Goal: Information Seeking & Learning: Find specific fact

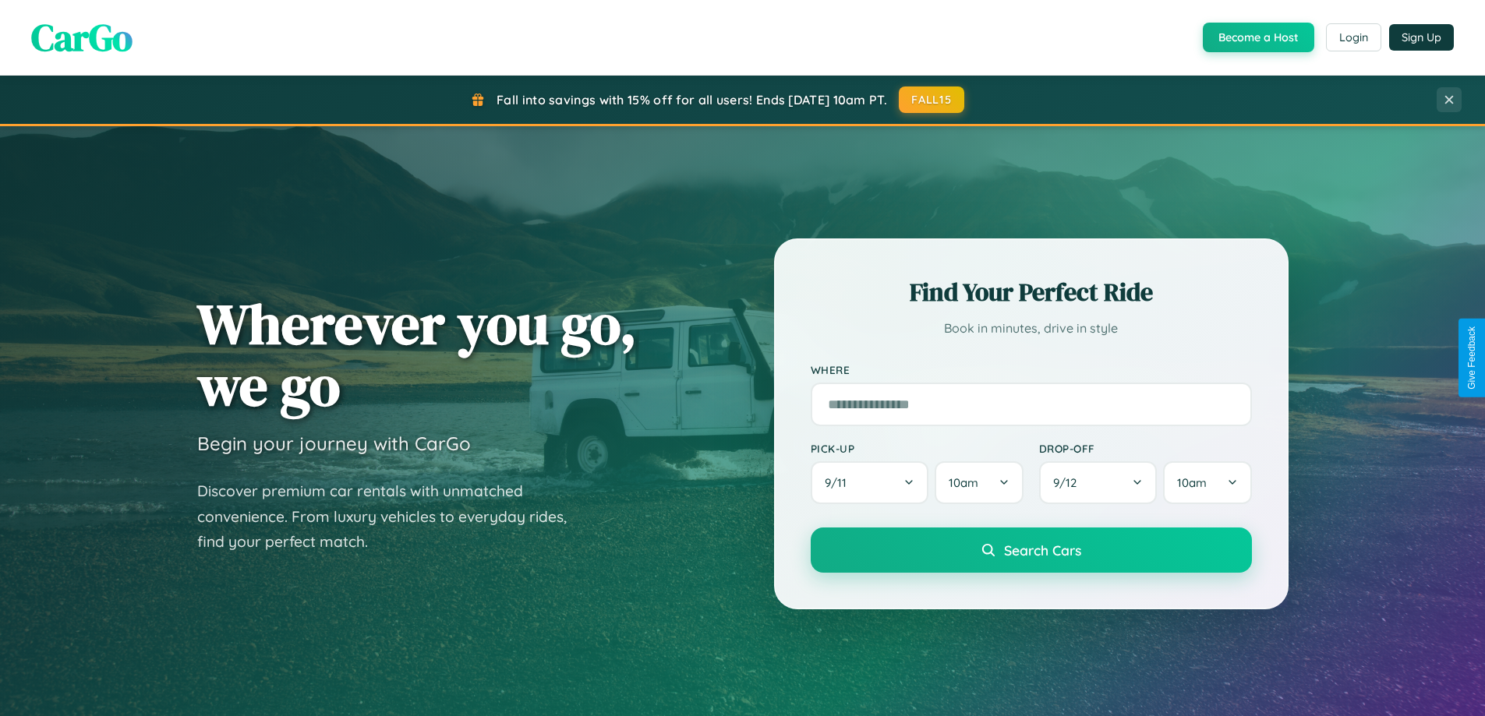
scroll to position [3000, 0]
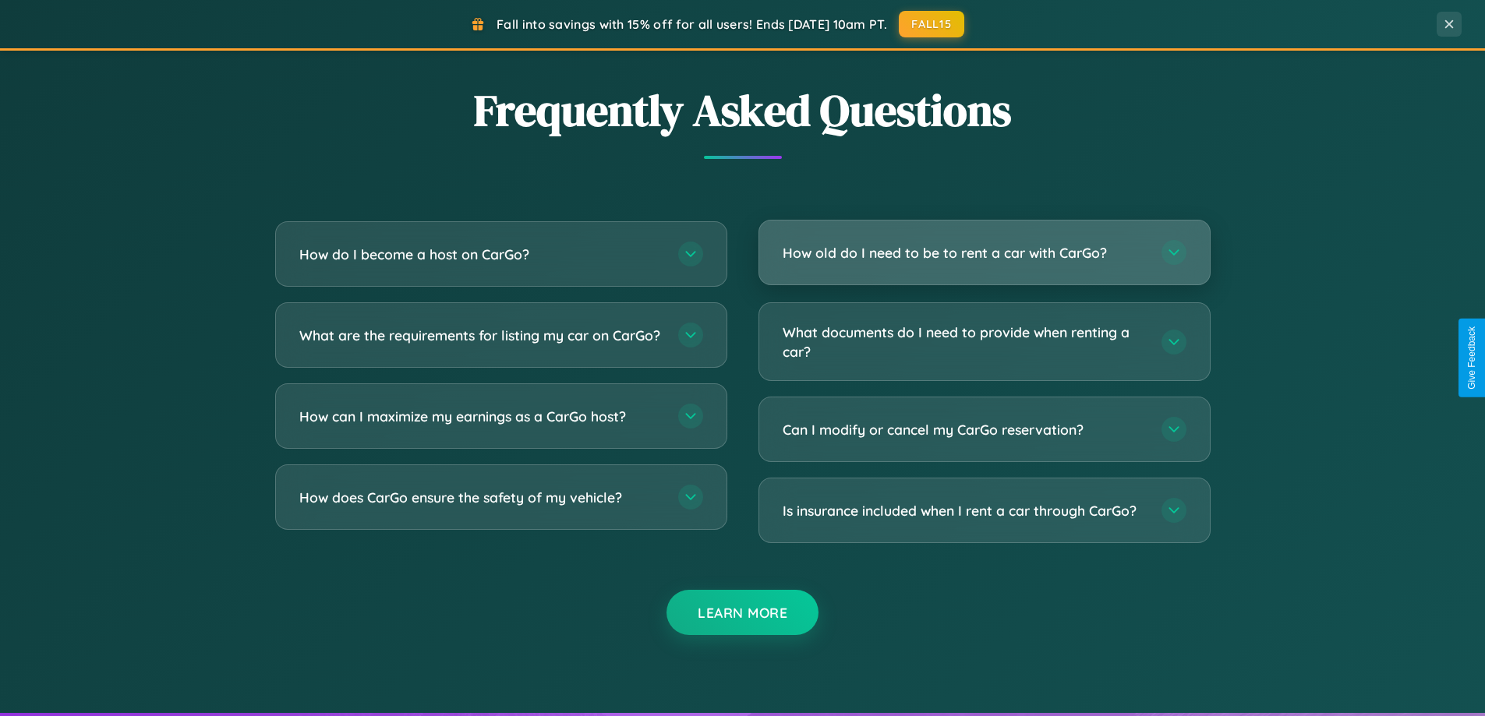
click at [984, 253] on h3 "How old do I need to be to rent a car with CarGo?" at bounding box center [964, 252] width 363 height 19
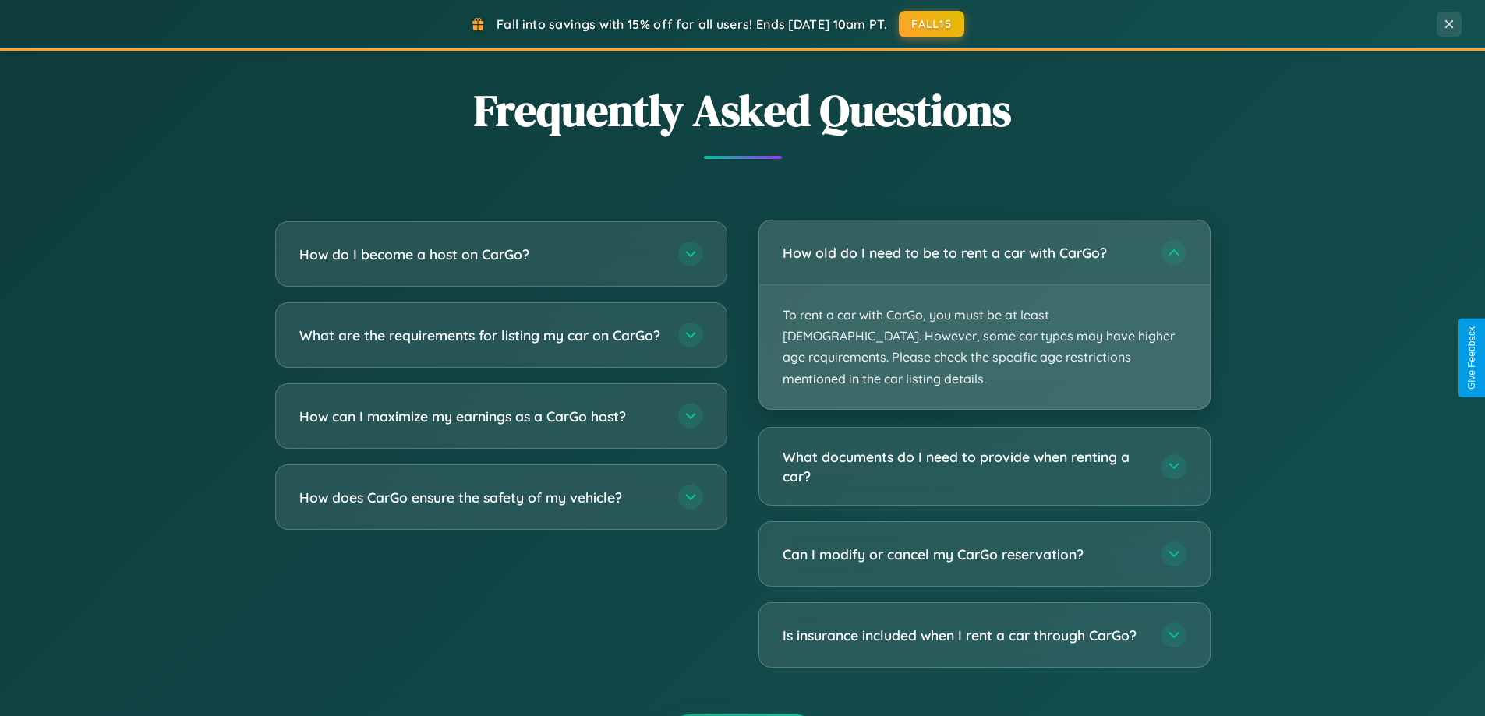
click at [984, 304] on p "To rent a car with CarGo, you must be at least [DEMOGRAPHIC_DATA]. However, som…" at bounding box center [984, 347] width 451 height 124
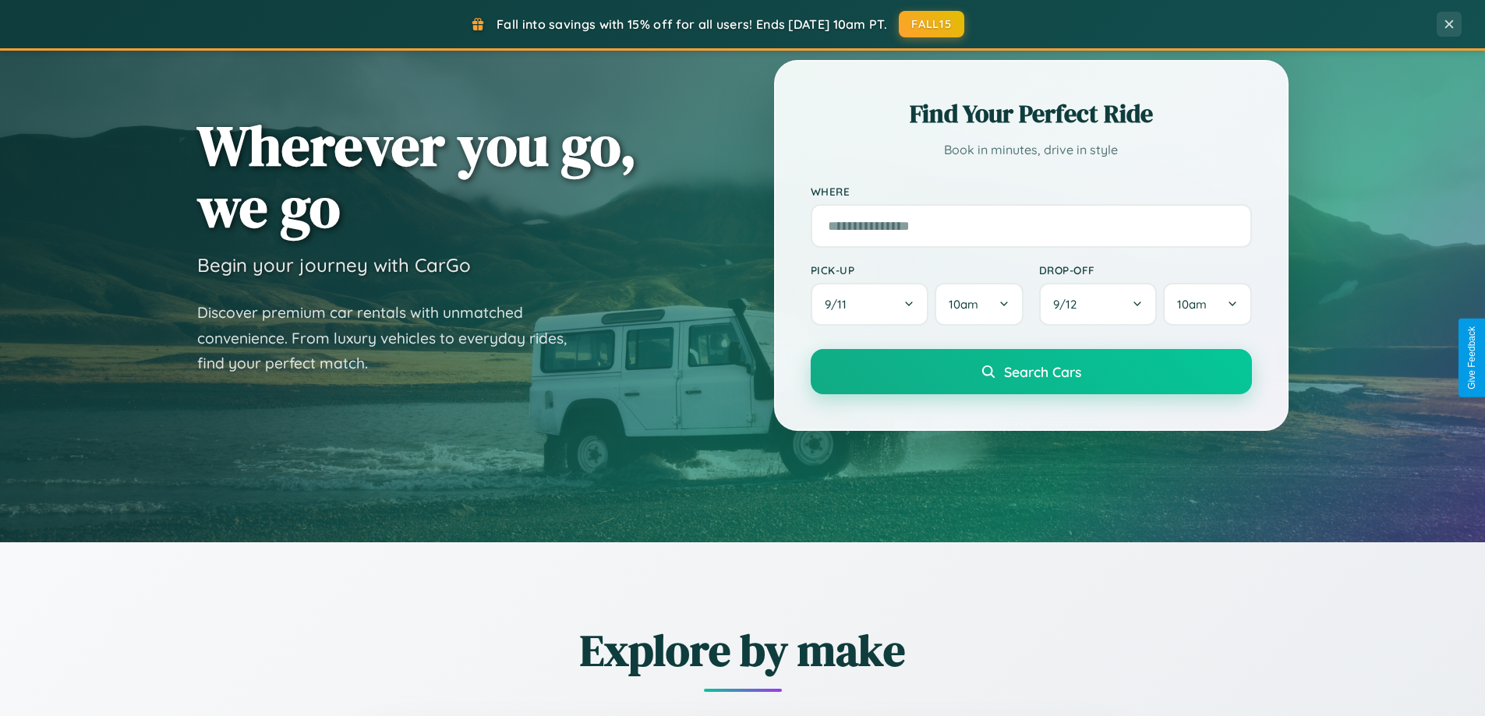
scroll to position [0, 0]
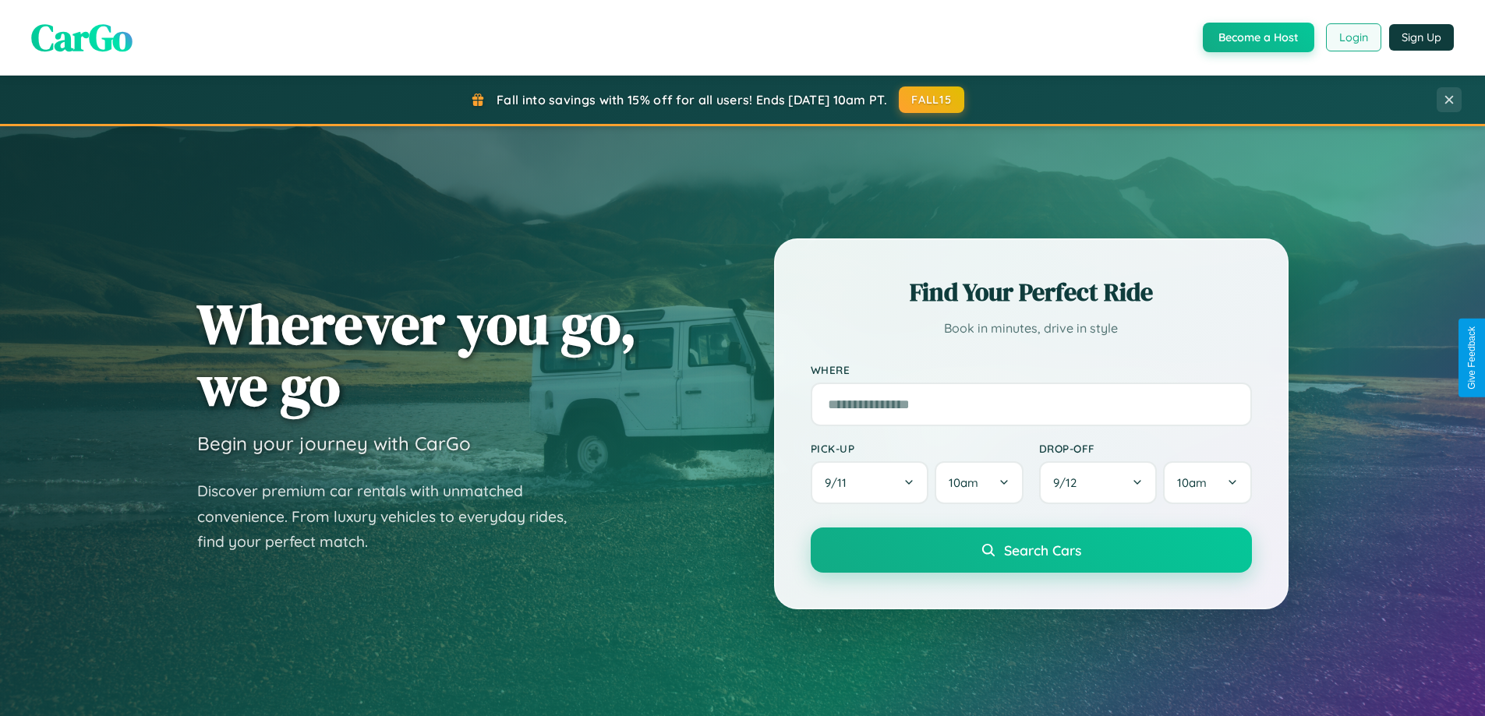
click at [1353, 37] on button "Login" at bounding box center [1353, 37] width 55 height 28
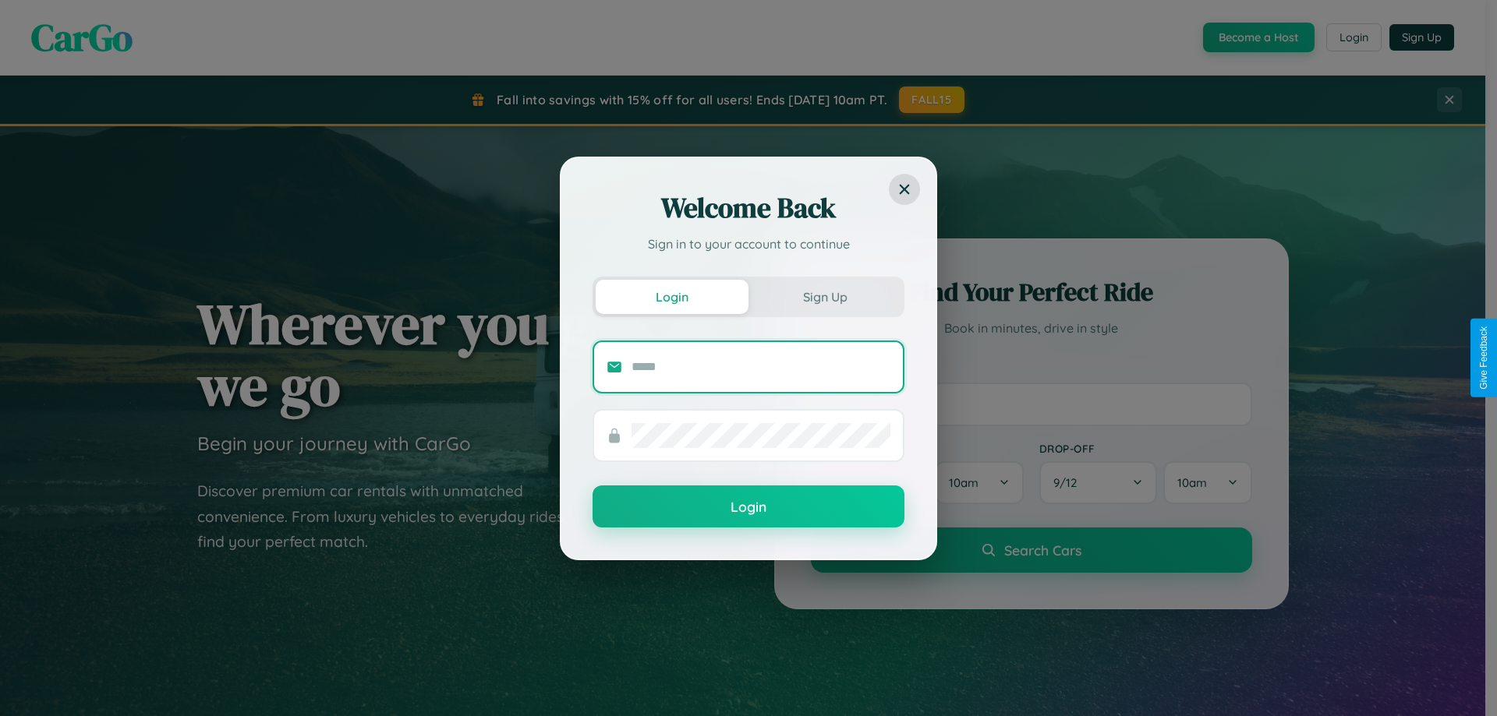
click at [761, 366] on input "text" at bounding box center [760, 367] width 259 height 25
type input "**********"
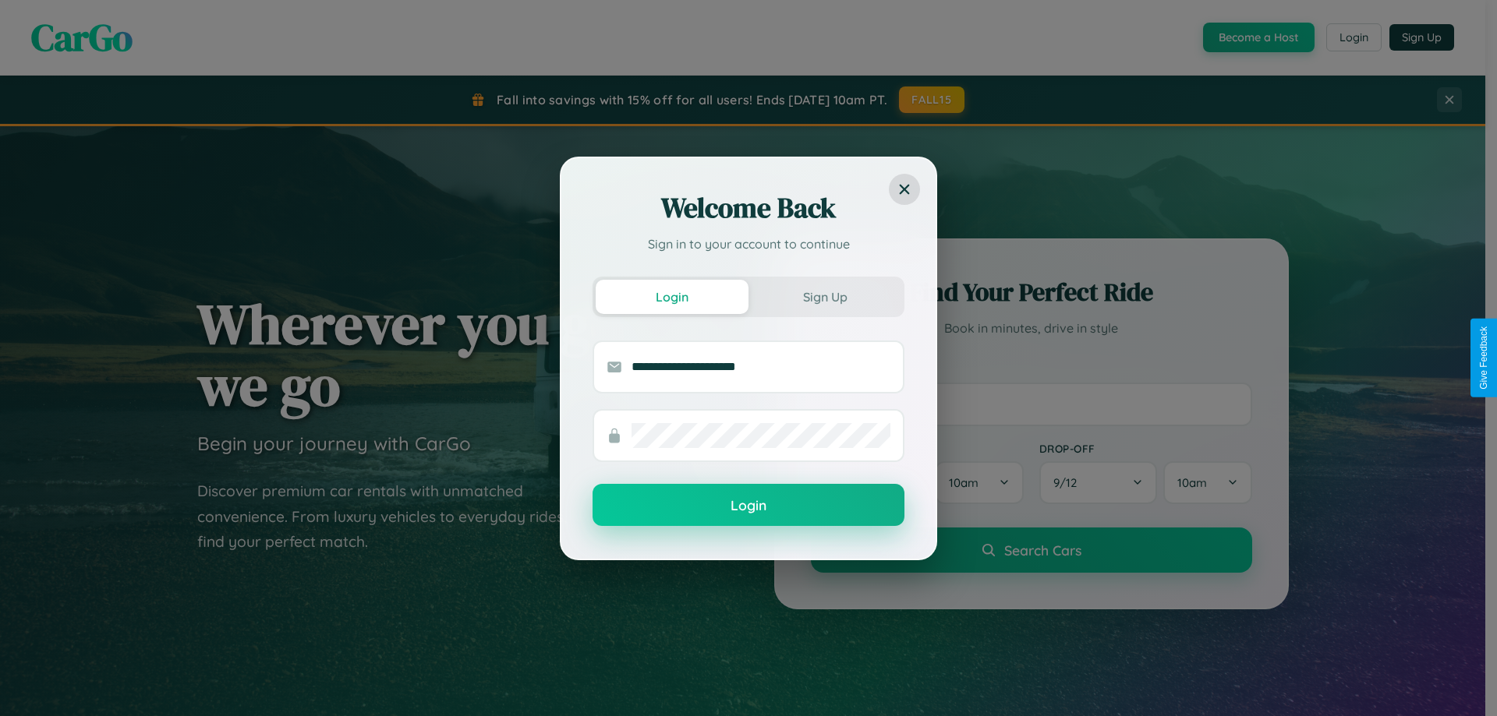
click at [748, 506] on button "Login" at bounding box center [748, 505] width 312 height 42
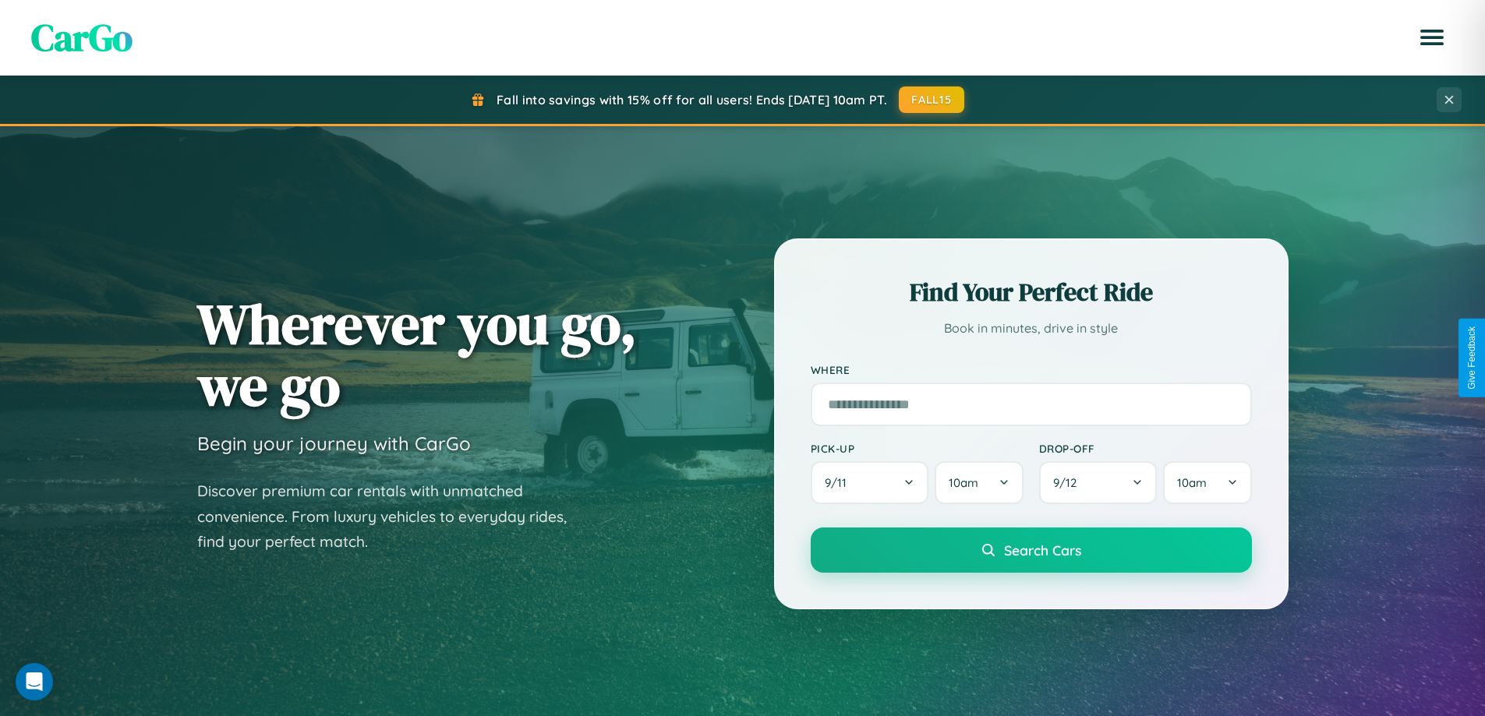
scroll to position [672, 0]
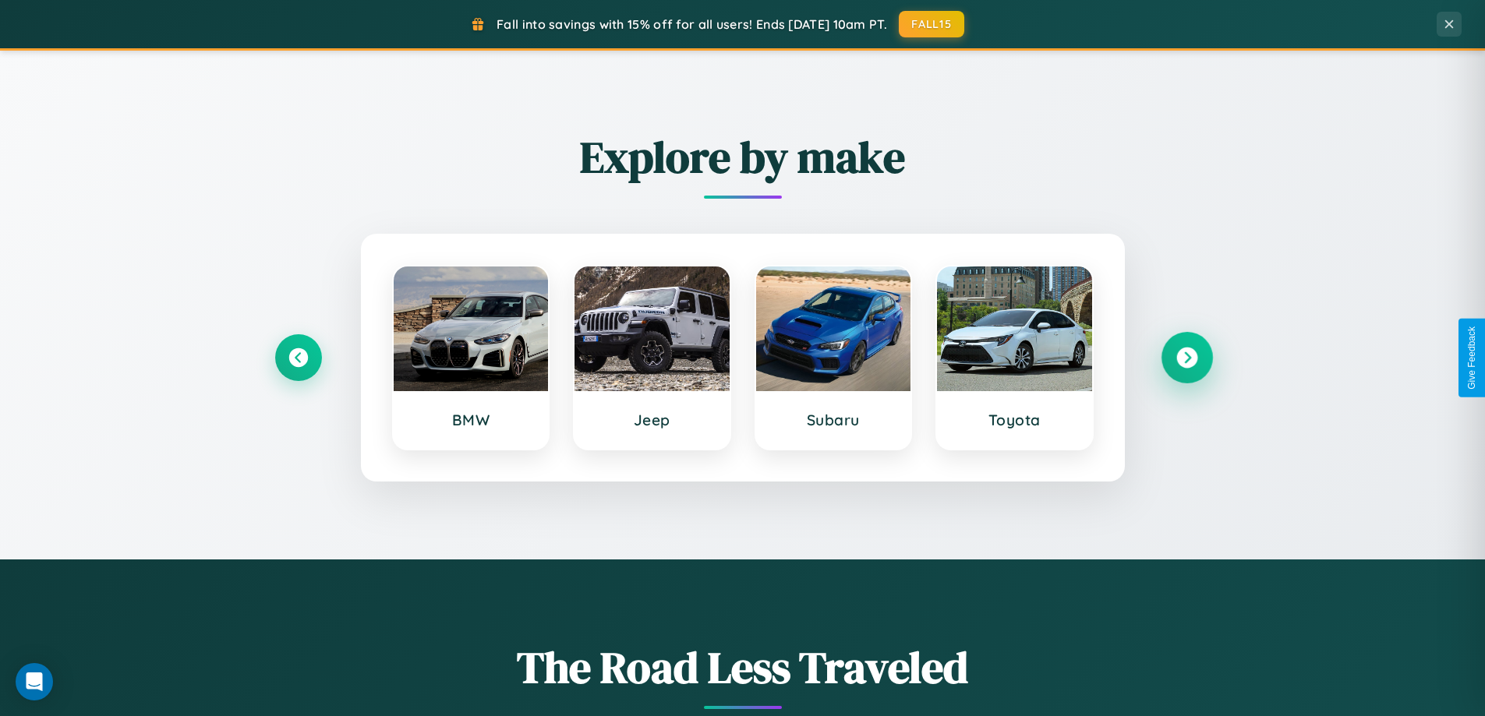
click at [1187, 358] on icon at bounding box center [1186, 358] width 21 height 21
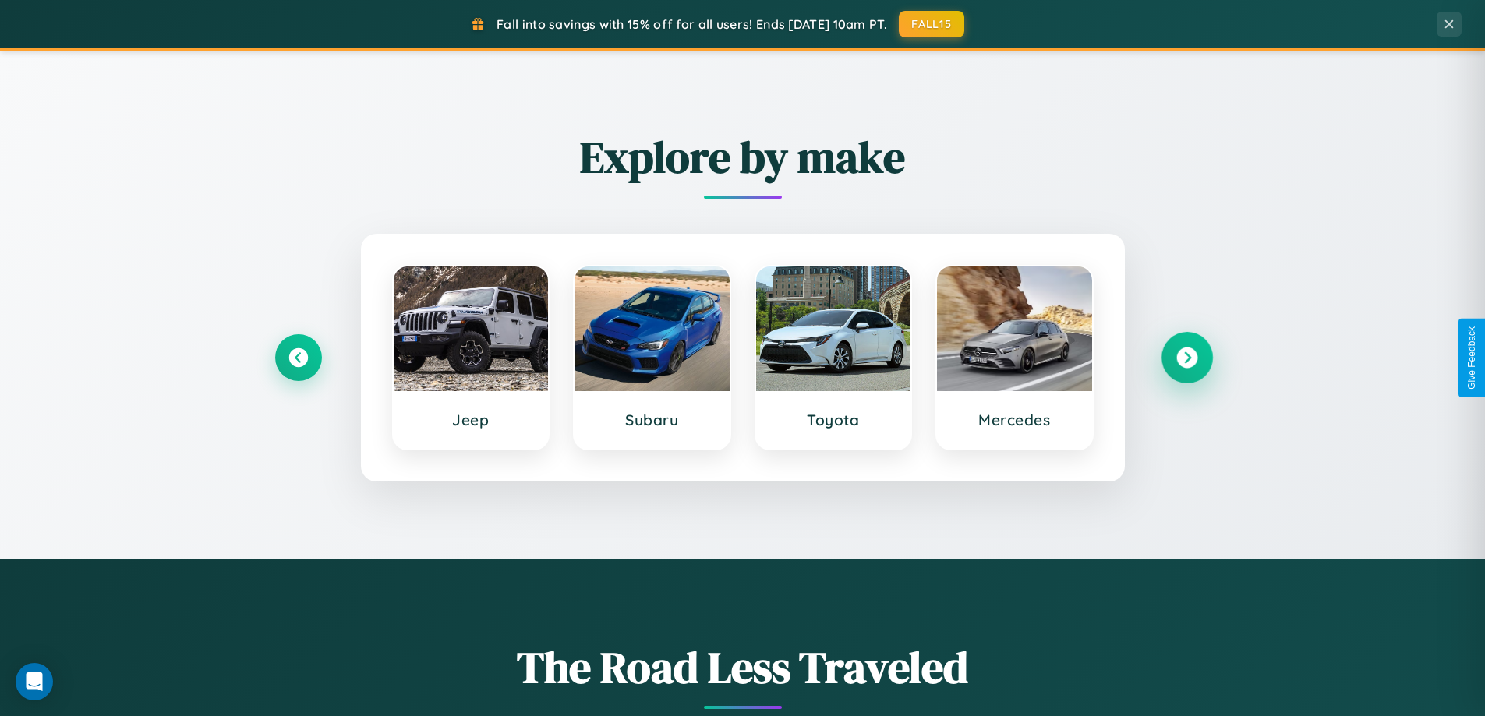
click at [1187, 358] on icon at bounding box center [1186, 358] width 21 height 21
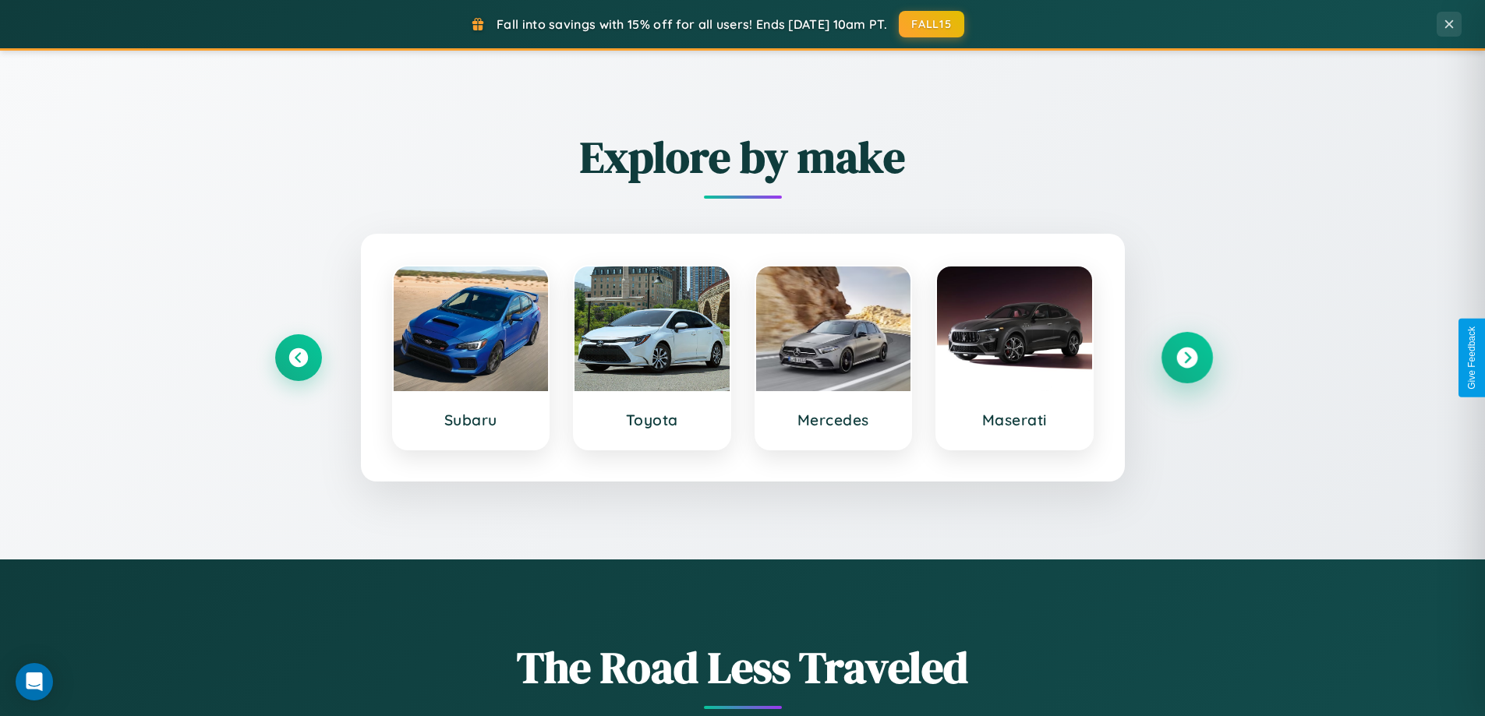
click at [1187, 358] on icon at bounding box center [1186, 358] width 21 height 21
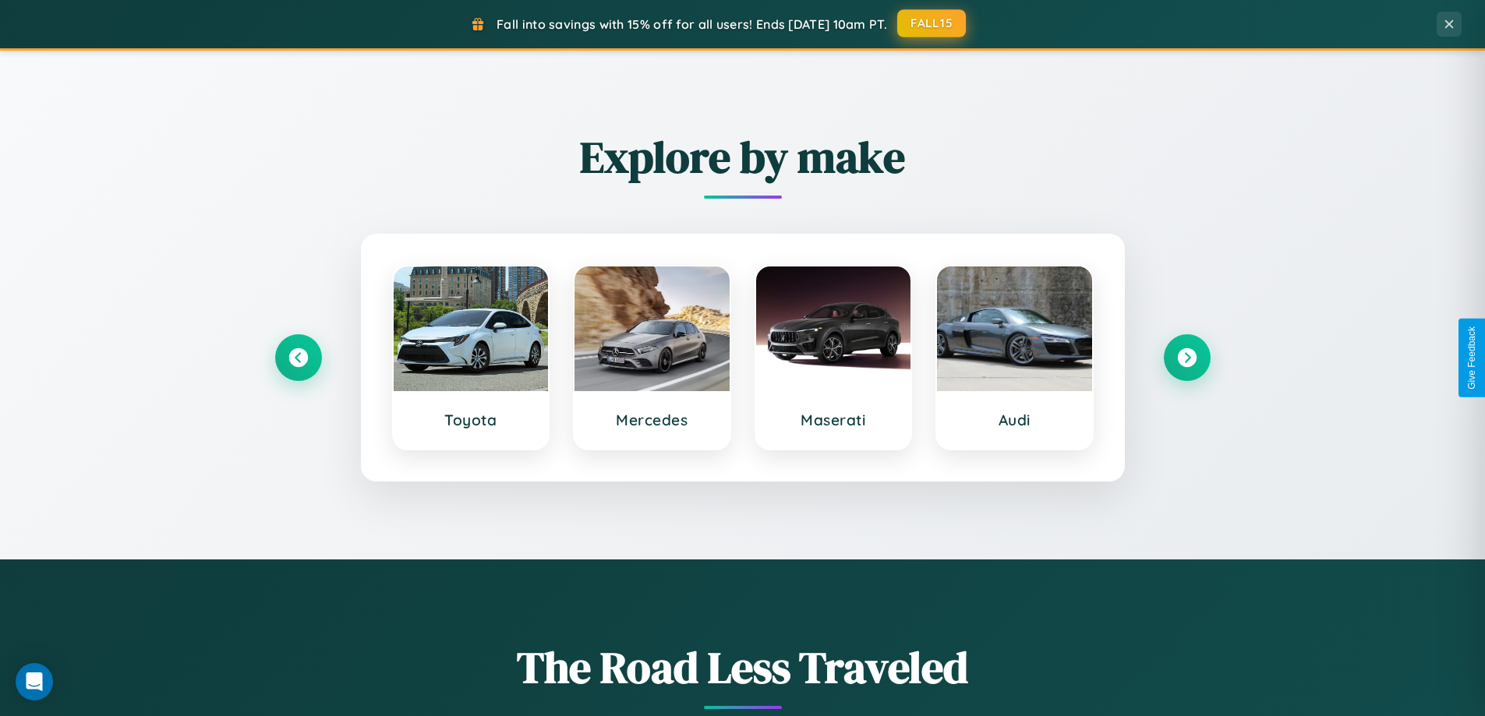
click at [932, 23] on button "FALL15" at bounding box center [931, 23] width 69 height 28
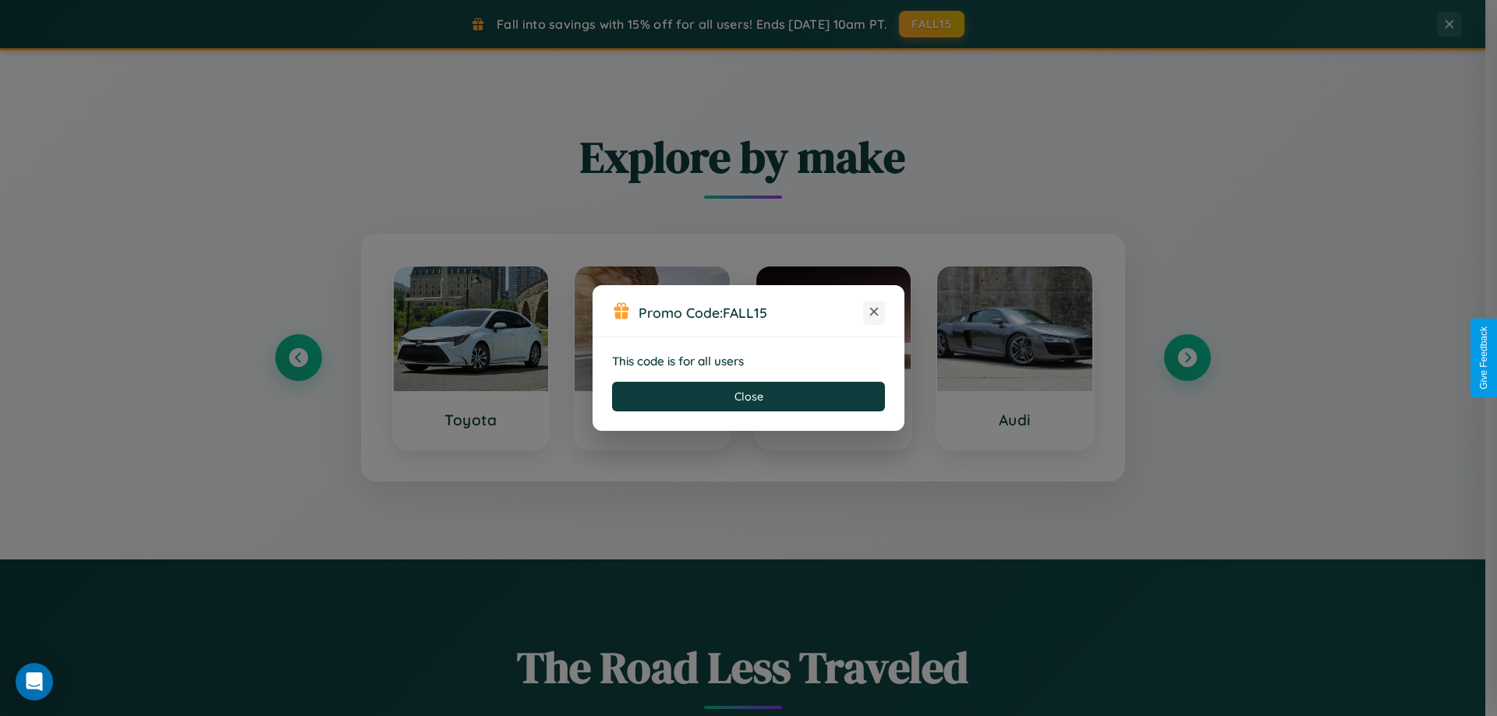
click at [874, 313] on icon at bounding box center [874, 312] width 16 height 16
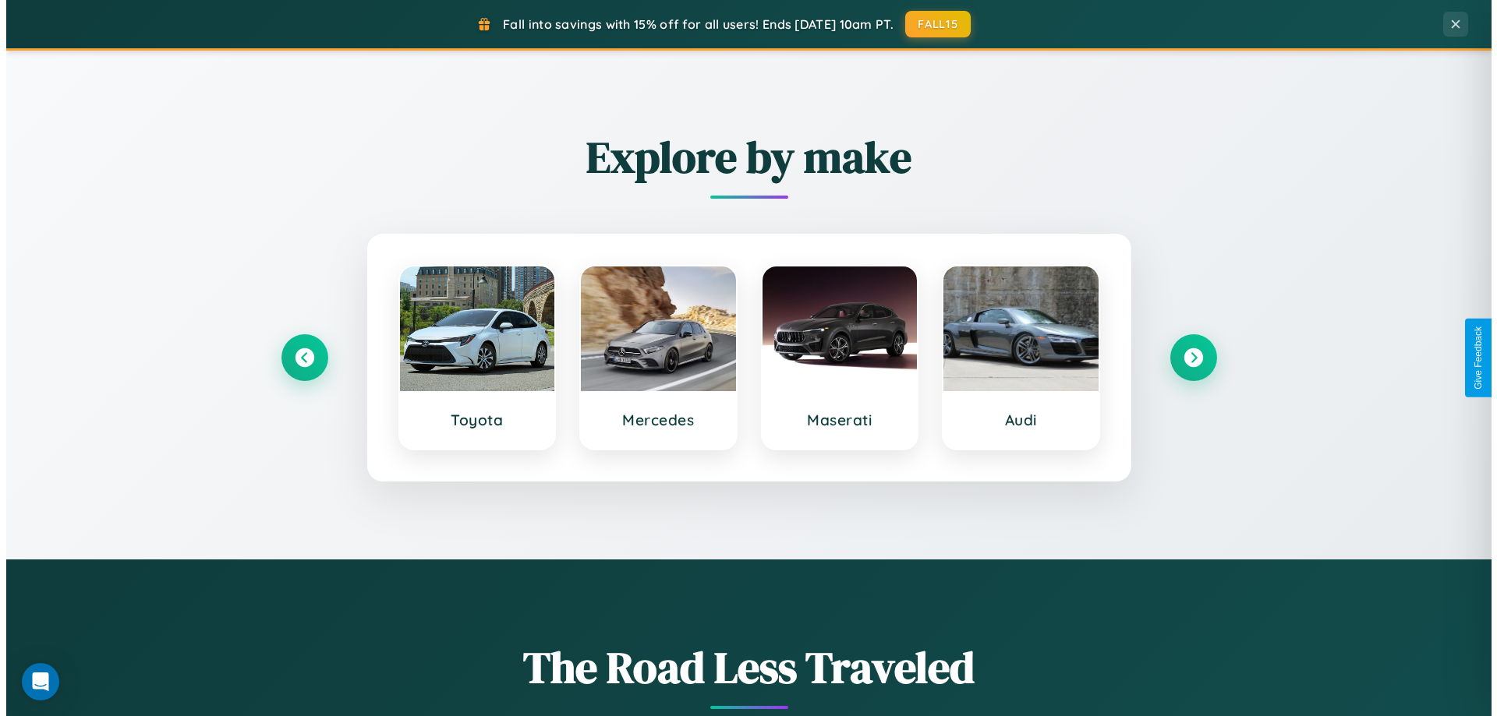
scroll to position [0, 0]
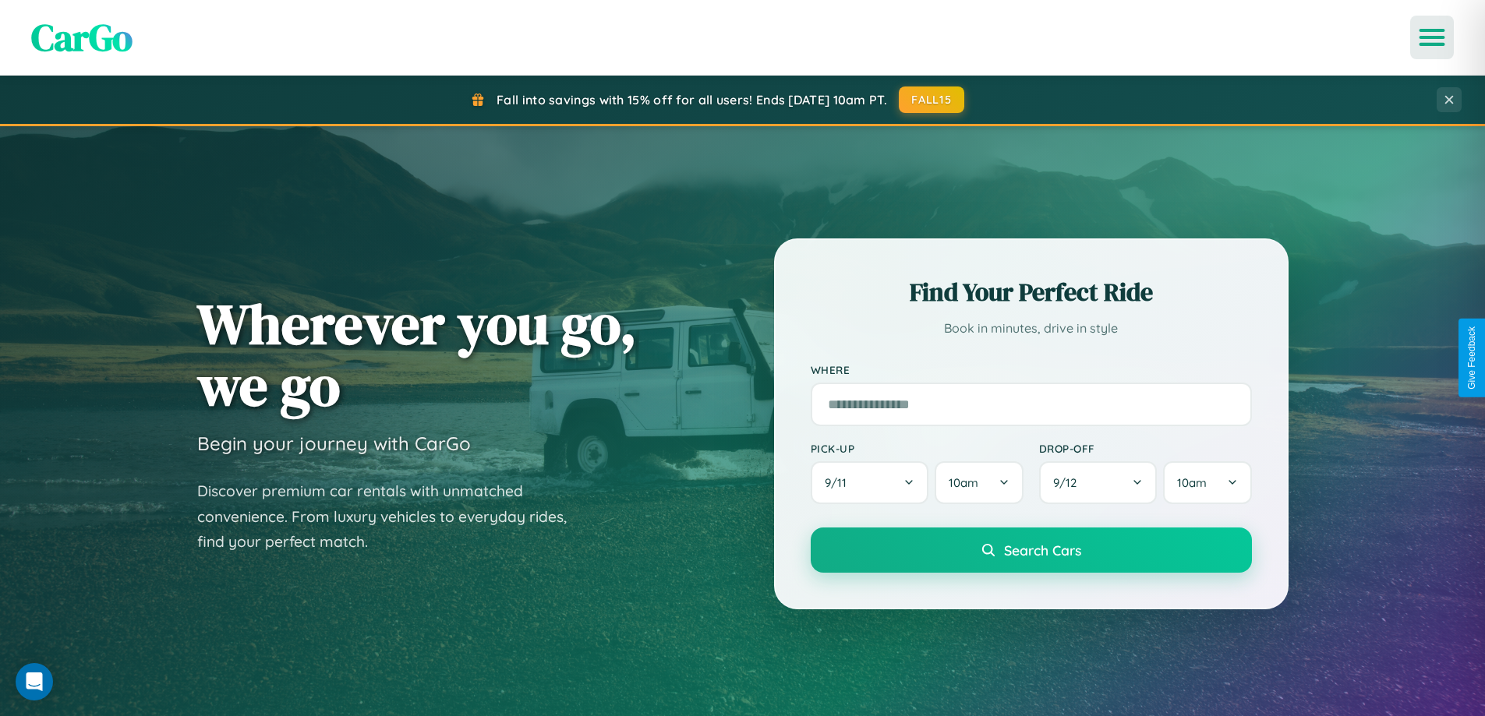
click at [1432, 37] on icon "Open menu" at bounding box center [1432, 37] width 23 height 14
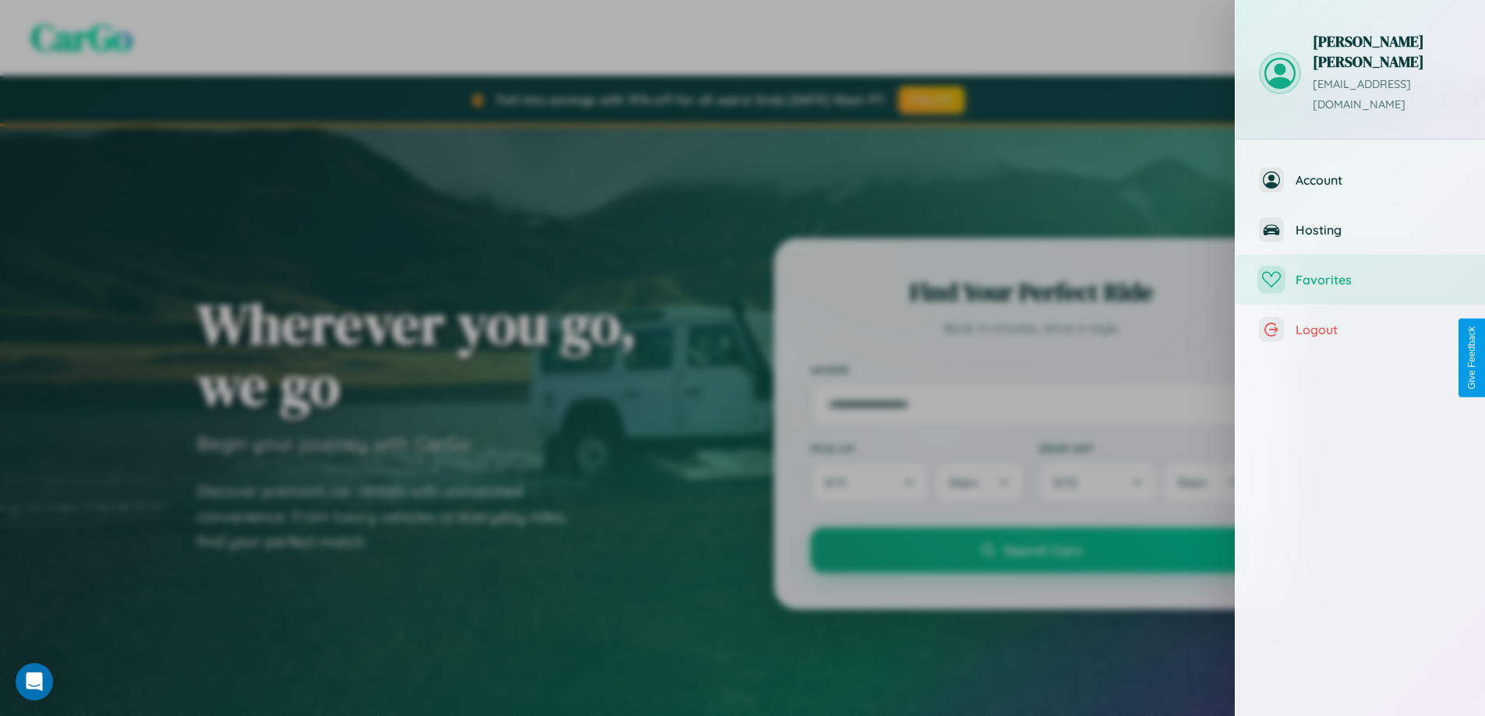
click at [1360, 272] on span "Favorites" at bounding box center [1379, 280] width 166 height 16
